Goal: Navigation & Orientation: Find specific page/section

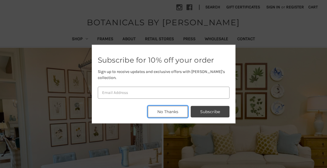
click at [173, 106] on button "No Thanks" at bounding box center [168, 112] width 40 height 12
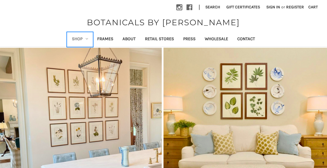
click at [74, 37] on link "Shop" at bounding box center [79, 39] width 25 height 14
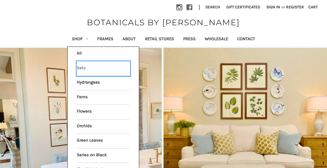
click at [81, 68] on link "Sets" at bounding box center [103, 69] width 53 height 14
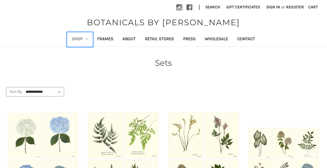
click at [79, 40] on link "Shop" at bounding box center [79, 39] width 25 height 14
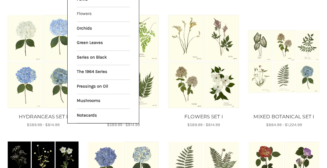
scroll to position [98, 0]
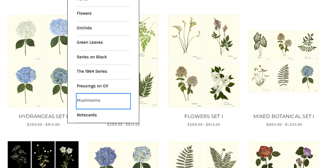
click at [89, 102] on link "Mushrooms" at bounding box center [103, 101] width 53 height 14
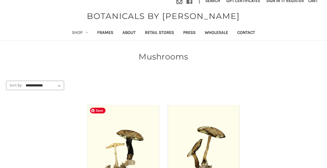
scroll to position [7, 0]
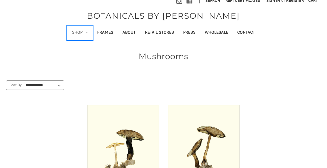
click at [81, 29] on link "Shop" at bounding box center [79, 33] width 25 height 14
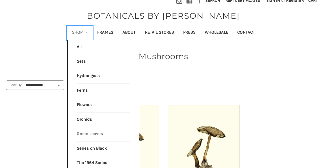
scroll to position [45, 0]
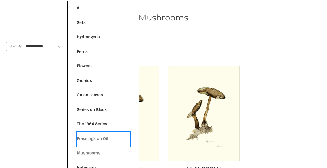
click at [100, 135] on link "Pressings on Oil" at bounding box center [103, 139] width 53 height 14
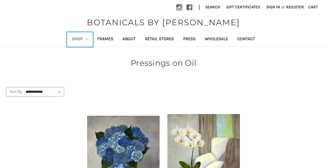
click at [83, 37] on link "Shop" at bounding box center [79, 39] width 25 height 14
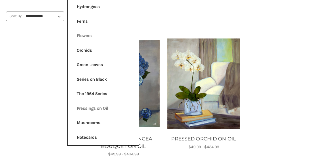
scroll to position [76, 0]
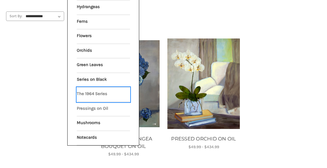
click at [99, 93] on link "The 1964 Series" at bounding box center [103, 94] width 53 height 14
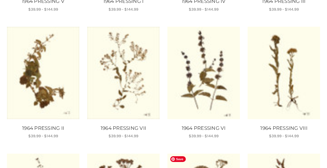
scroll to position [212, 0]
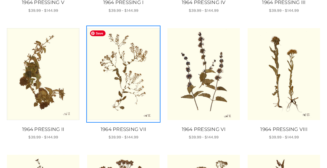
click at [133, 96] on img "1964 PRESSING VII, Price range from $39.99 to $144.99\a\a" at bounding box center [123, 74] width 72 height 92
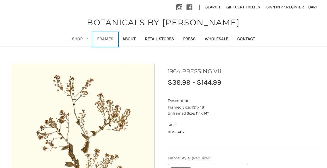
click at [109, 39] on link "Frames" at bounding box center [105, 39] width 25 height 14
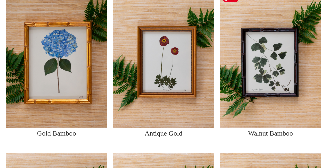
scroll to position [261, 0]
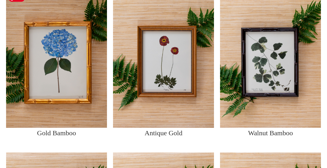
click at [90, 78] on img at bounding box center [56, 60] width 101 height 135
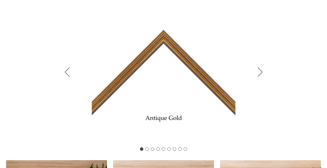
scroll to position [0, 0]
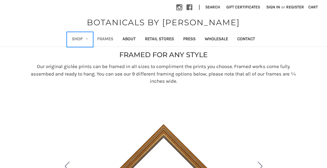
click at [84, 39] on link "Shop" at bounding box center [79, 39] width 25 height 14
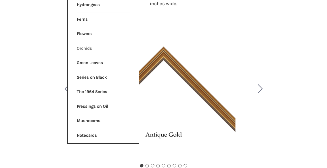
scroll to position [78, 0]
